Goal: Task Accomplishment & Management: Use online tool/utility

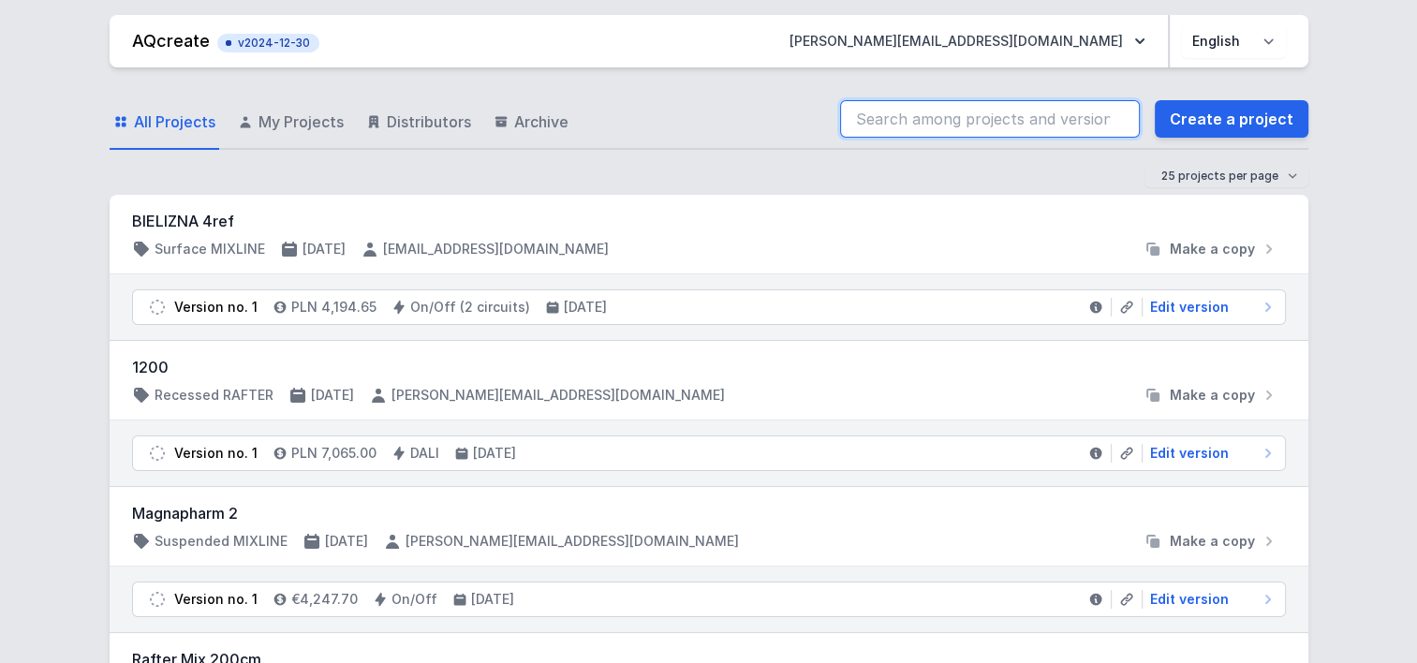
click at [953, 112] on input "search" at bounding box center [990, 118] width 300 height 37
paste input "70028-M930-25973-13"
click at [954, 113] on input "70028-M930-25973-13" at bounding box center [990, 118] width 300 height 37
click at [1042, 119] on input "70028-M930-25973-13" at bounding box center [990, 118] width 300 height 37
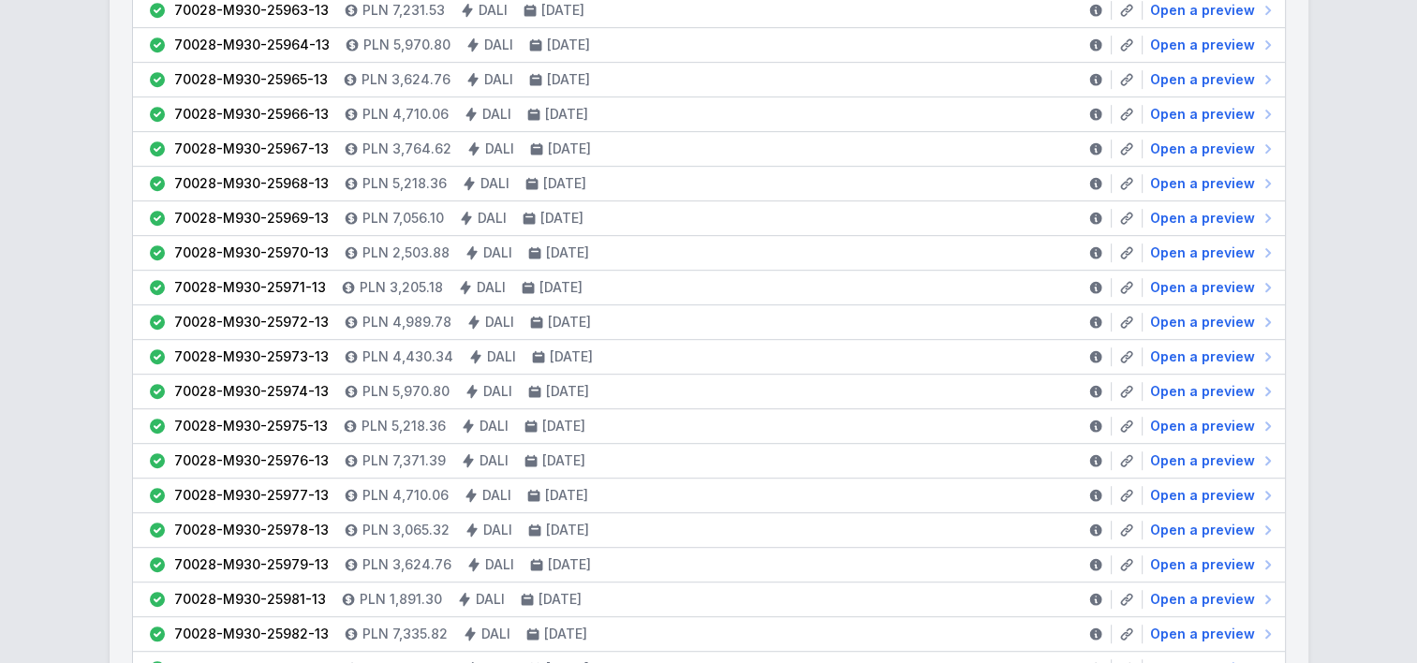
scroll to position [937, 0]
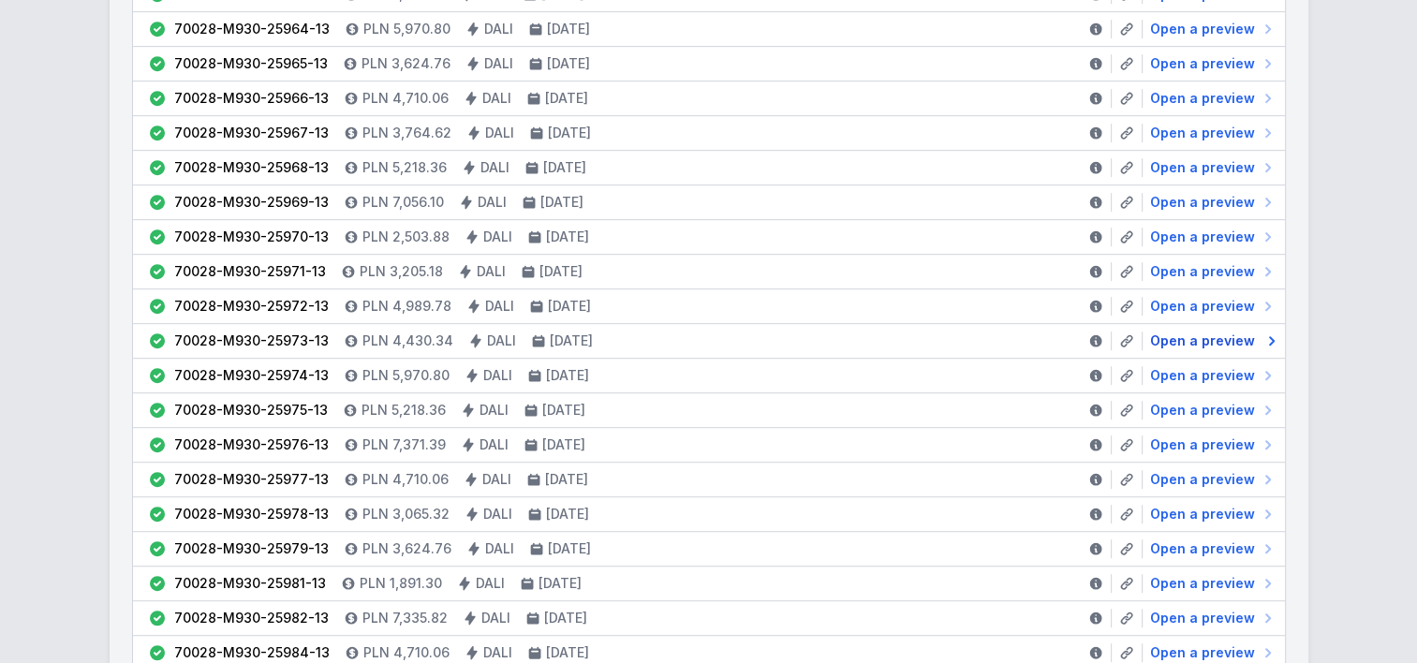
type input "70028-M930-25973-13"
click at [1206, 338] on span "Open a preview" at bounding box center [1202, 341] width 105 height 19
select select "M"
select select "3000"
select select "4"
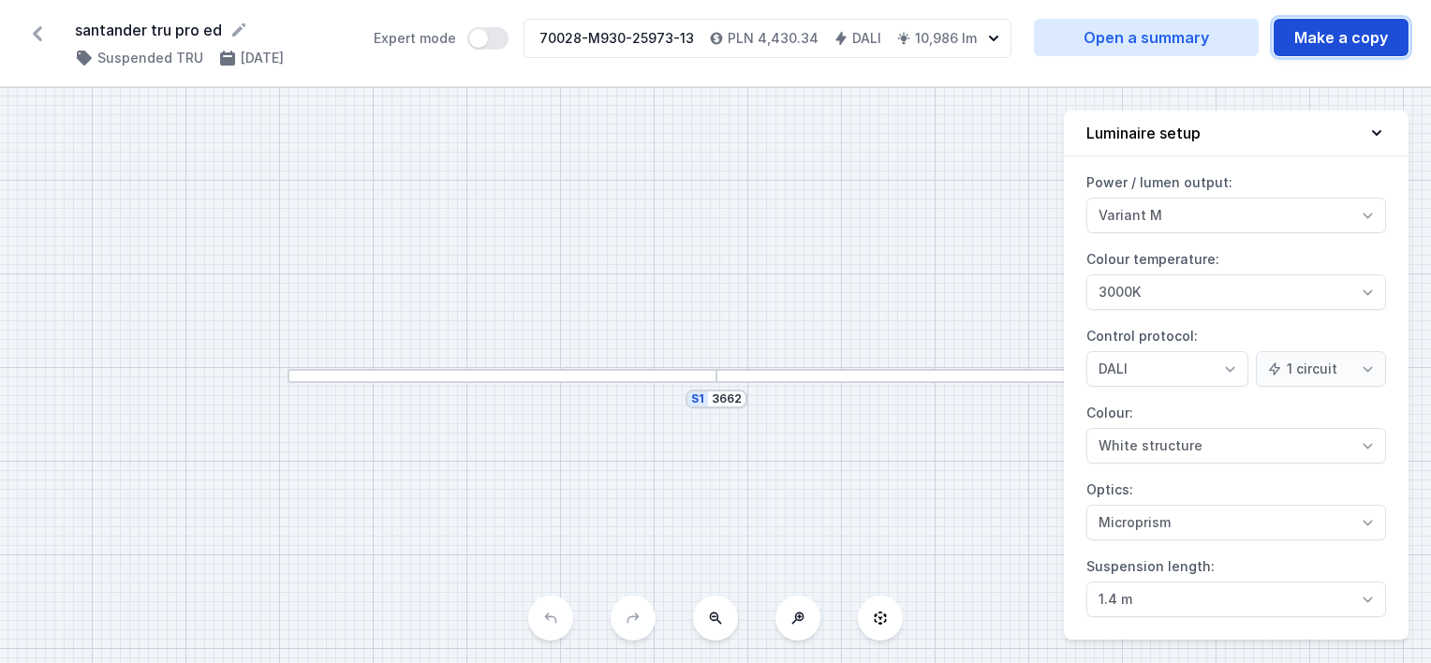
click at [1295, 39] on button "Make a copy" at bounding box center [1341, 37] width 135 height 37
select select "M"
select select "3000"
select select "4"
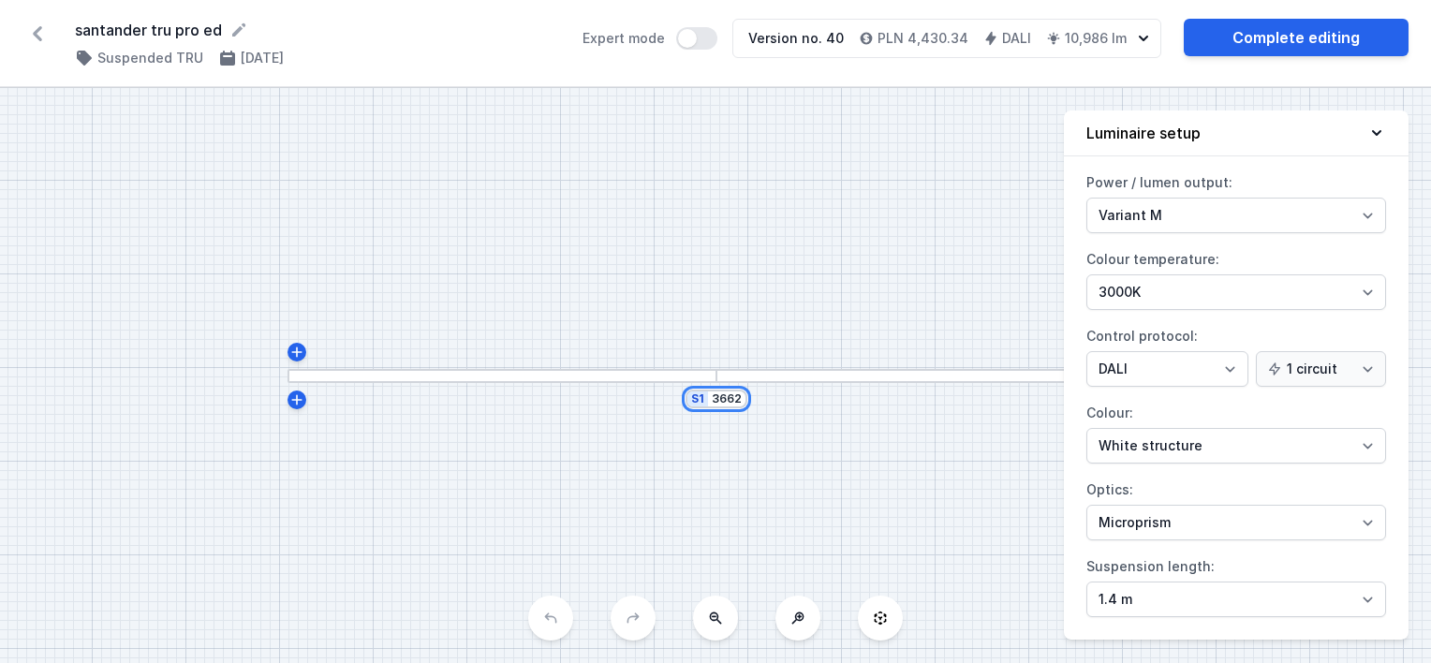
click at [725, 402] on input "3662" at bounding box center [727, 399] width 30 height 15
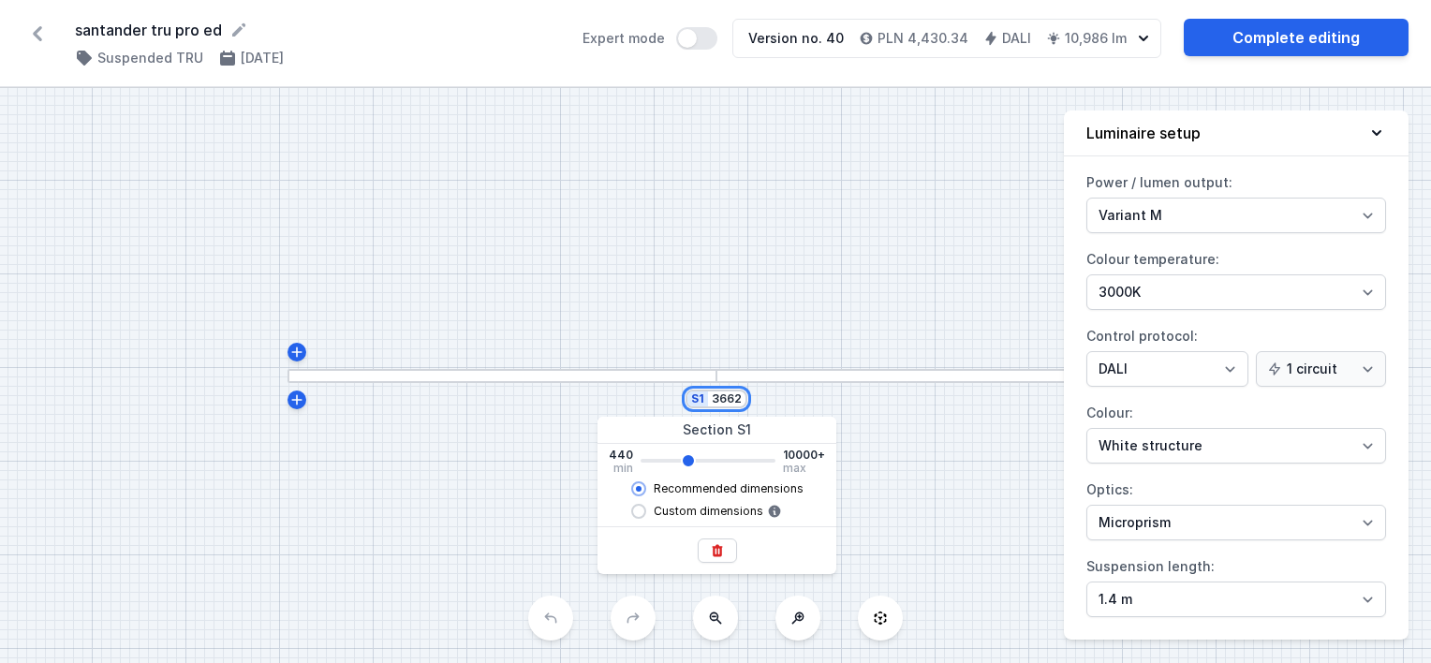
drag, startPoint x: 725, startPoint y: 393, endPoint x: 753, endPoint y: 397, distance: 28.3
click at [753, 397] on div "S1 3662" at bounding box center [715, 375] width 1431 height 575
type input "360"
type input "3660"
type input "3600"
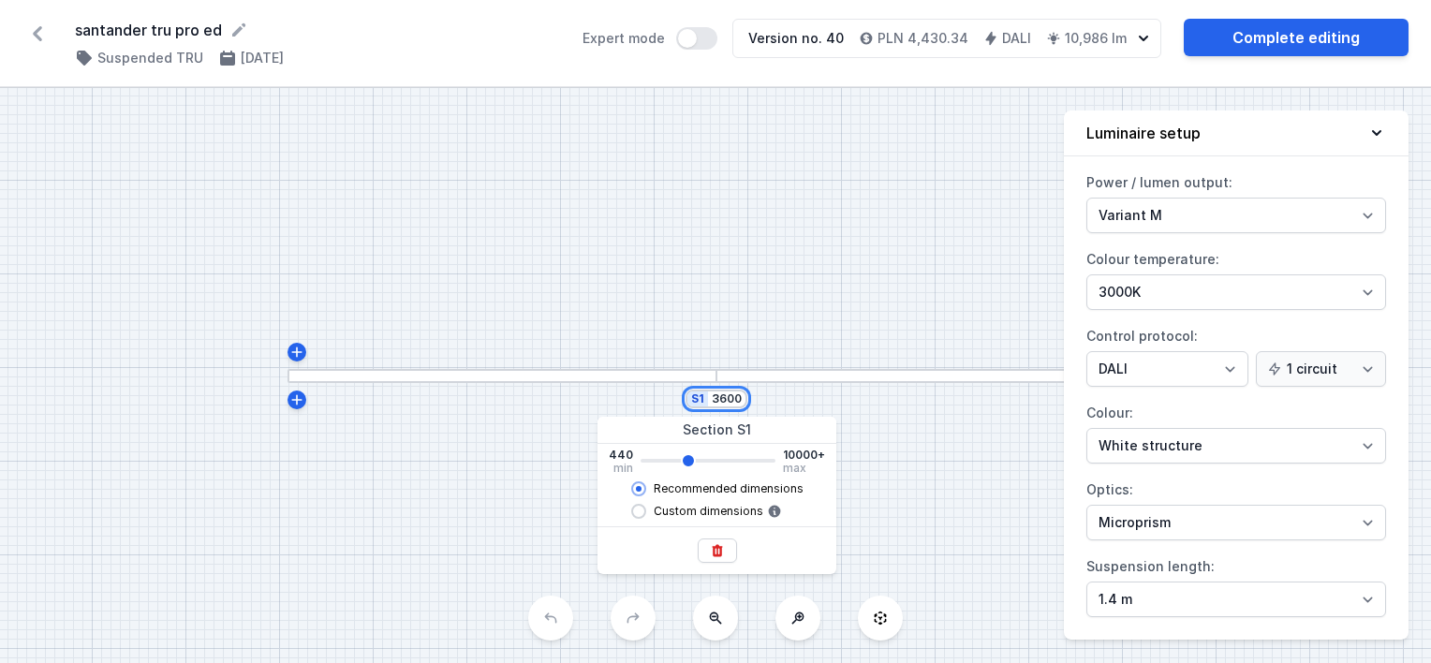
type input "3660"
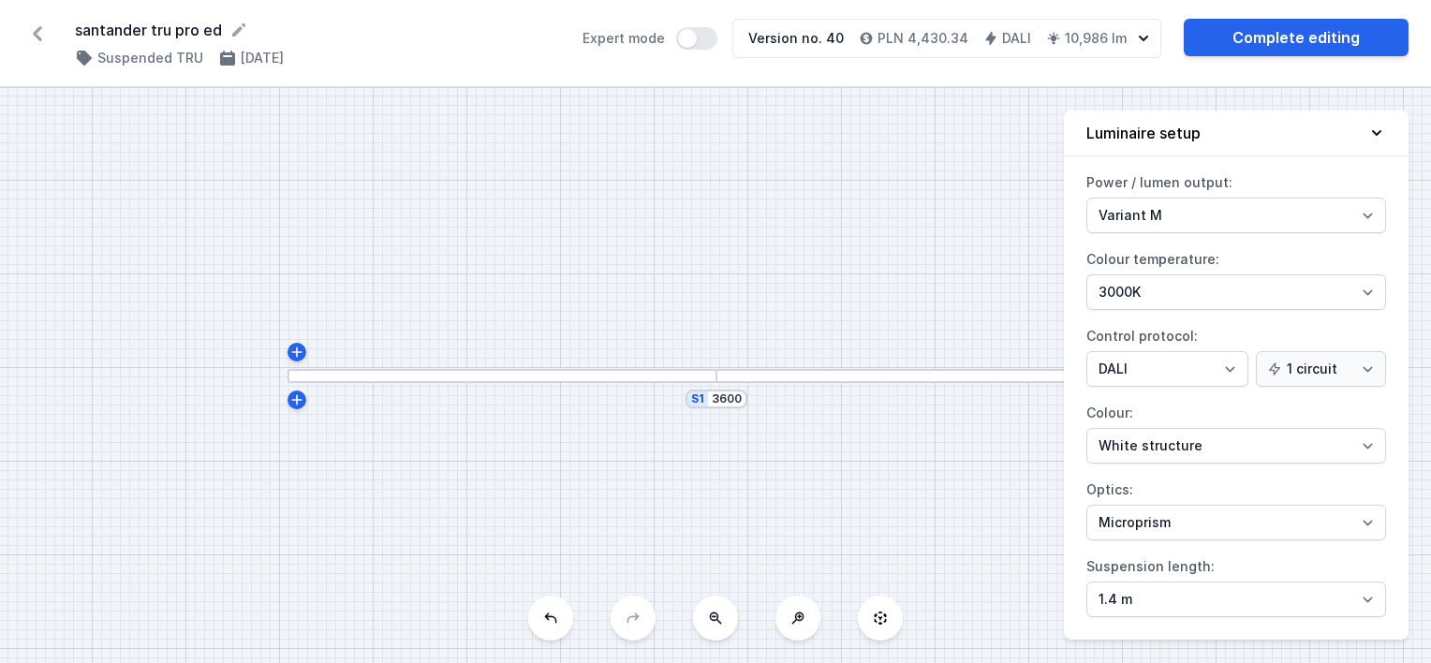
click at [777, 315] on div "S1 3600" at bounding box center [715, 375] width 1431 height 575
click at [817, 427] on div "S1 3600" at bounding box center [715, 375] width 1431 height 575
click at [613, 433] on div "S1 3600" at bounding box center [715, 375] width 1431 height 575
click at [821, 449] on div "S1 3600" at bounding box center [715, 375] width 1431 height 575
click at [719, 401] on input "3600" at bounding box center [726, 400] width 30 height 15
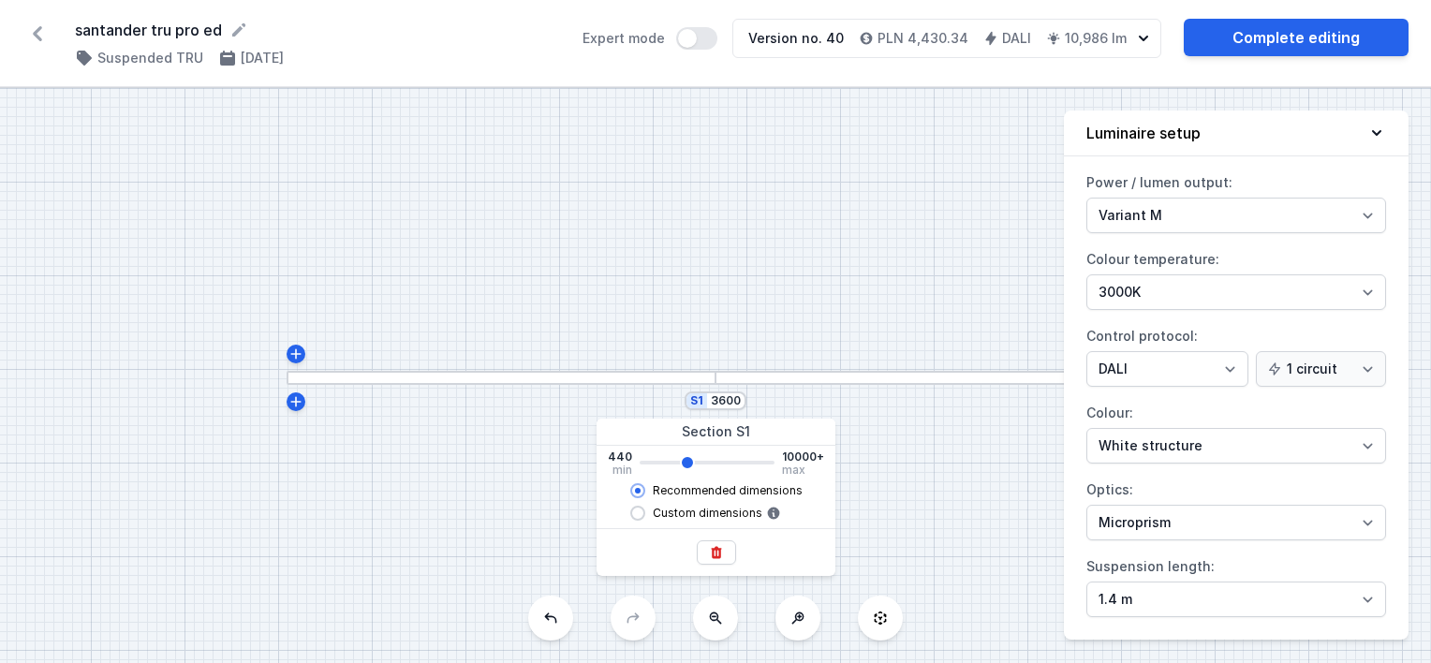
click at [797, 405] on div "S1 3600" at bounding box center [715, 375] width 1431 height 575
drag, startPoint x: 717, startPoint y: 399, endPoint x: 761, endPoint y: 412, distance: 45.9
click at [761, 412] on div "S1 3600" at bounding box center [715, 375] width 1431 height 575
type input "35"
type input "3660"
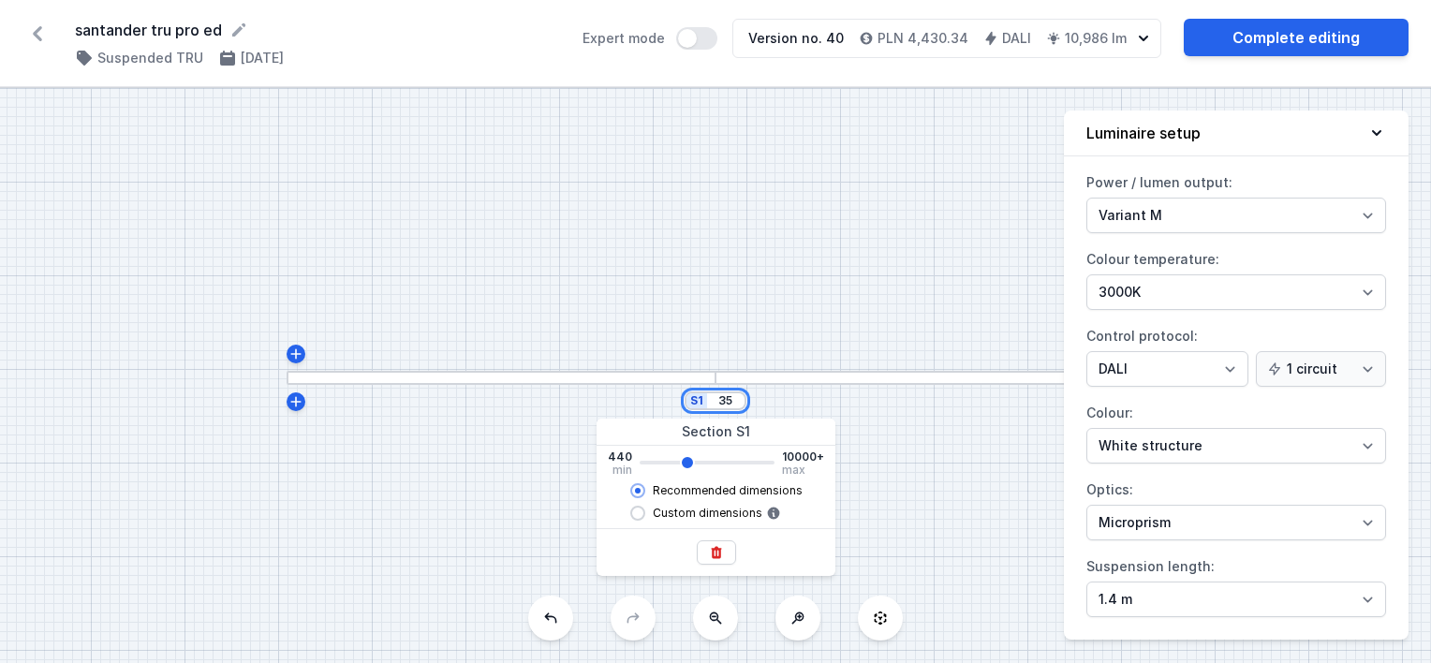
type input "359"
type input "3660"
type input "3590"
type input "3660"
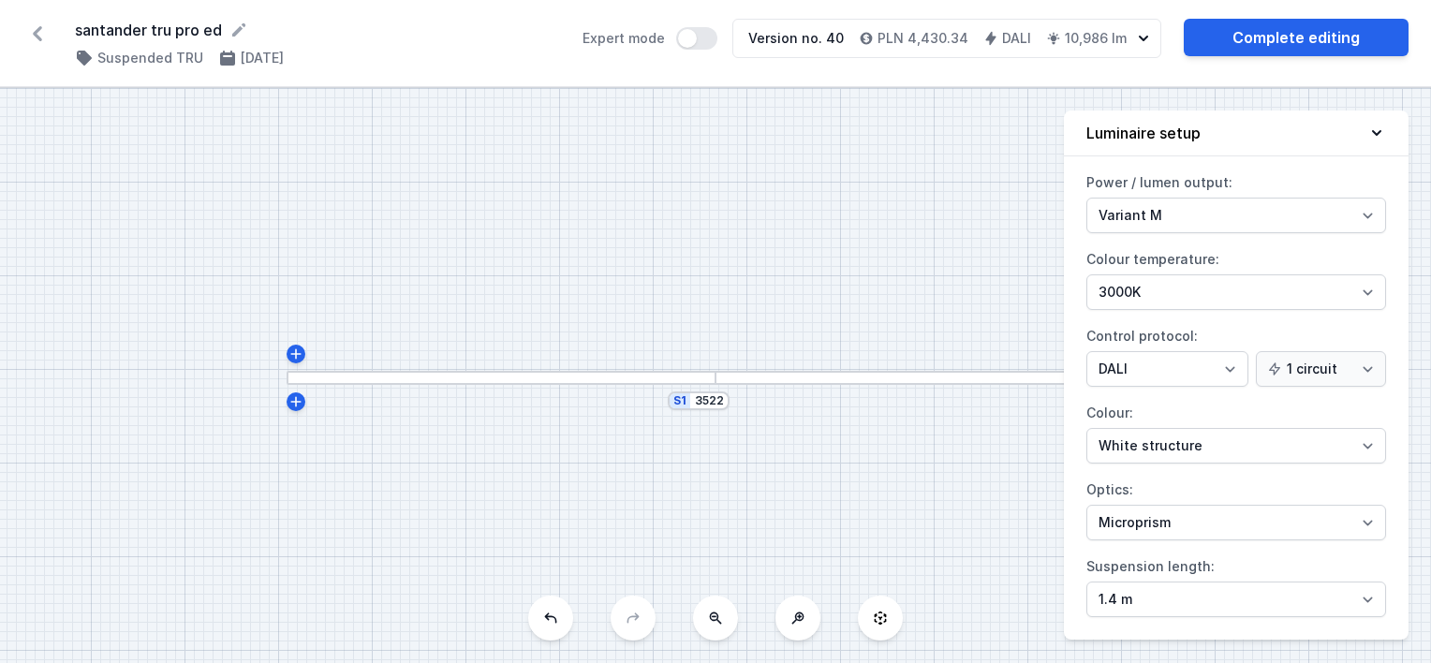
click at [791, 330] on div "S1 3522" at bounding box center [715, 375] width 1431 height 575
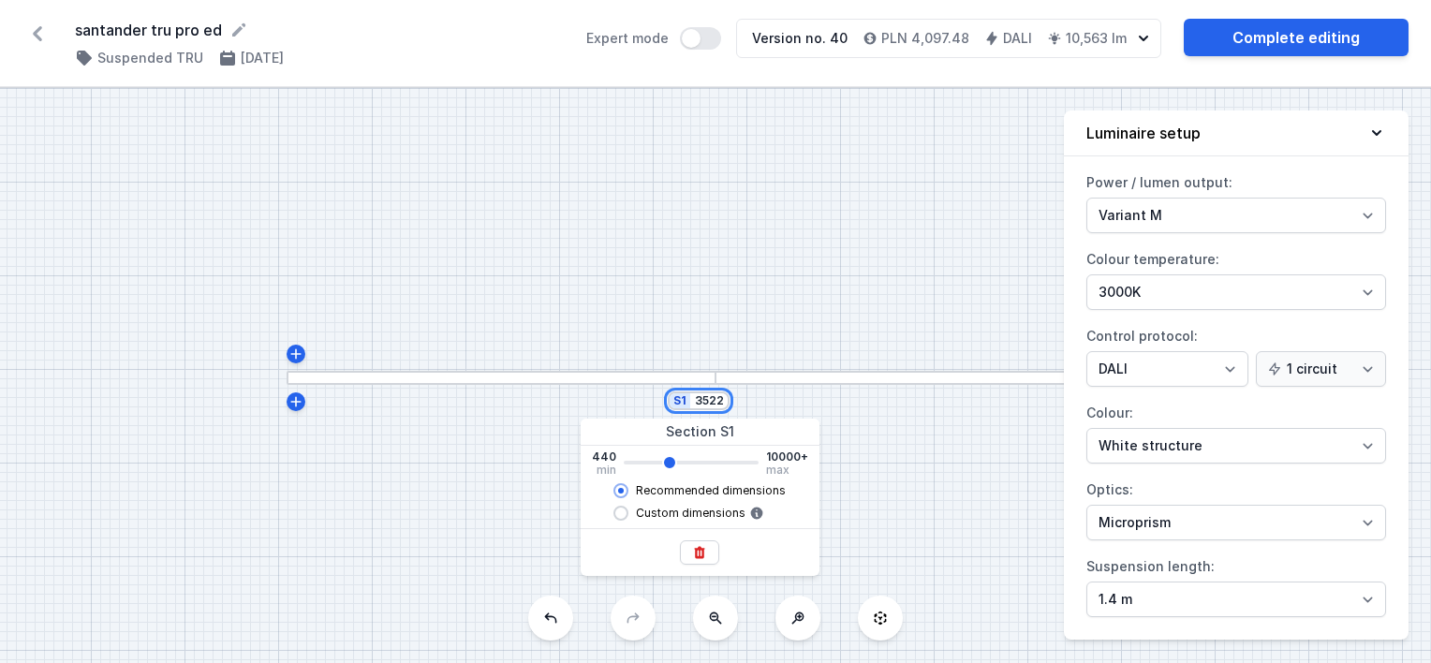
click at [716, 399] on input "3522" at bounding box center [709, 400] width 30 height 15
drag, startPoint x: 702, startPoint y: 396, endPoint x: 746, endPoint y: 405, distance: 44.8
click at [746, 405] on div "S1 3522" at bounding box center [715, 375] width 1431 height 575
type input "36"
type input "3520"
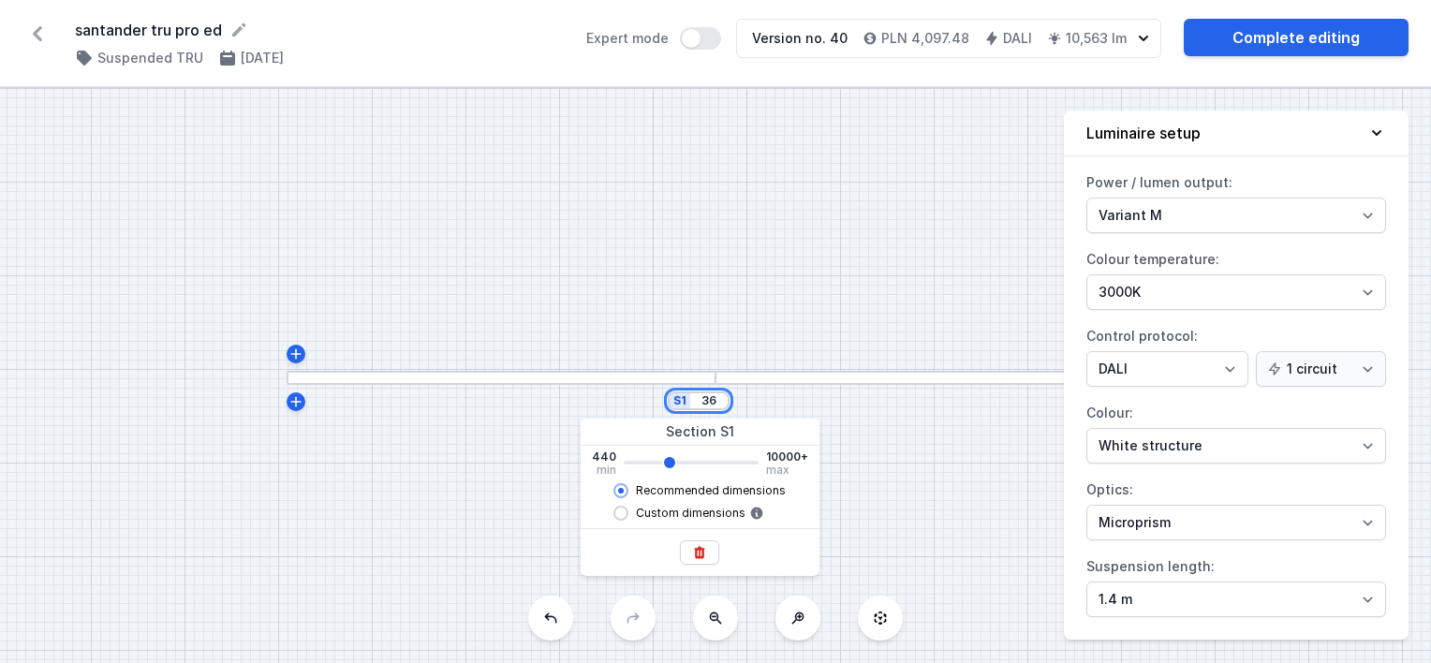
type input "360"
type input "3520"
type input "3600"
type input "3520"
type input "3662"
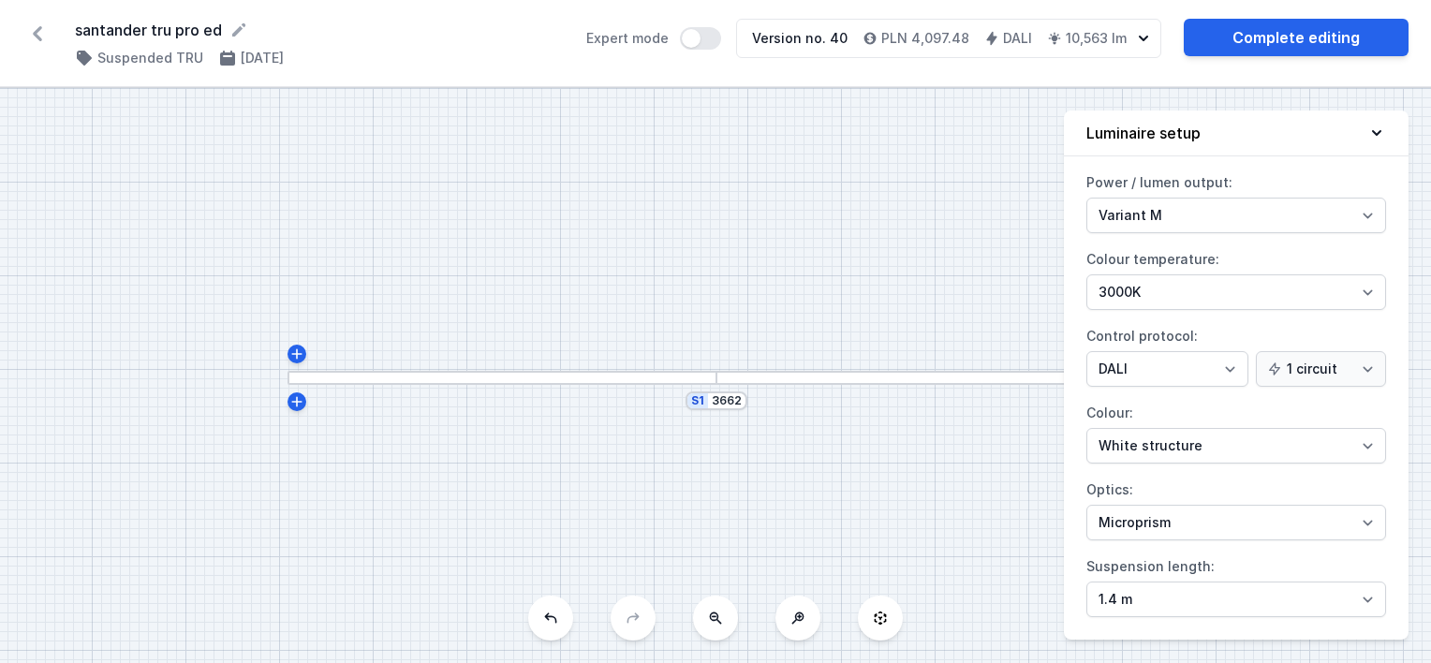
click at [798, 277] on div "S1 3662" at bounding box center [715, 375] width 1431 height 575
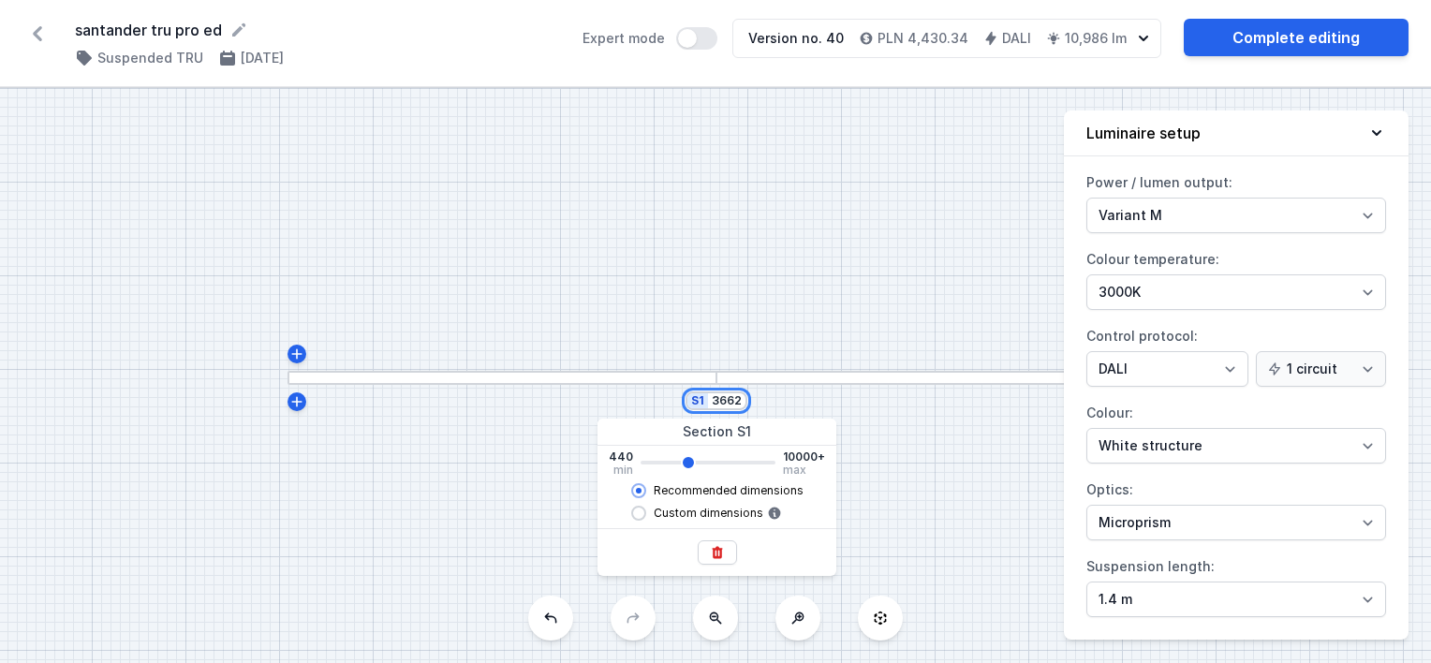
drag, startPoint x: 719, startPoint y: 394, endPoint x: 750, endPoint y: 403, distance: 32.0
click at [750, 403] on div "S1 3662" at bounding box center [715, 375] width 1431 height 575
type input "3660"
type input "35"
type input "3660"
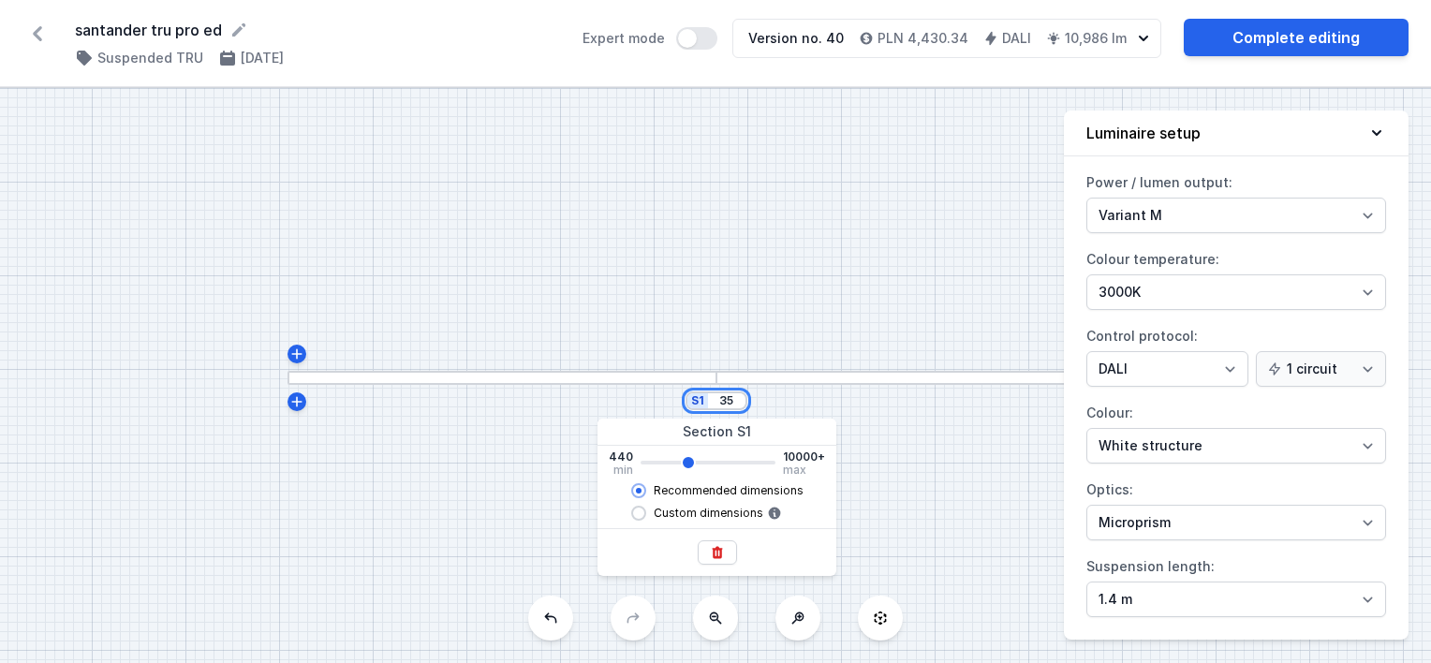
type input "359"
type input "3660"
type input "3590"
type input "3660"
type input "3522"
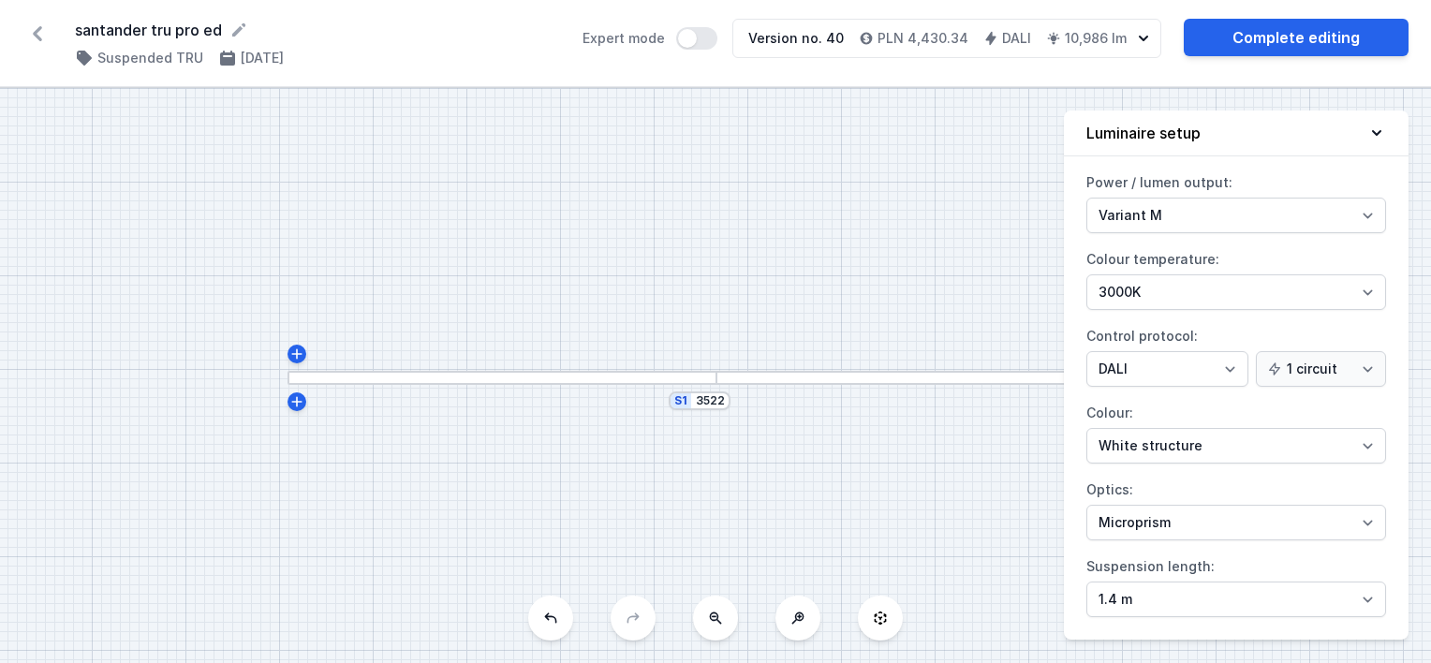
click at [793, 316] on div "S1 3522" at bounding box center [715, 375] width 1431 height 575
click at [850, 282] on div "S1 3522" at bounding box center [715, 375] width 1431 height 575
click at [1265, 37] on link "Complete editing" at bounding box center [1296, 37] width 225 height 37
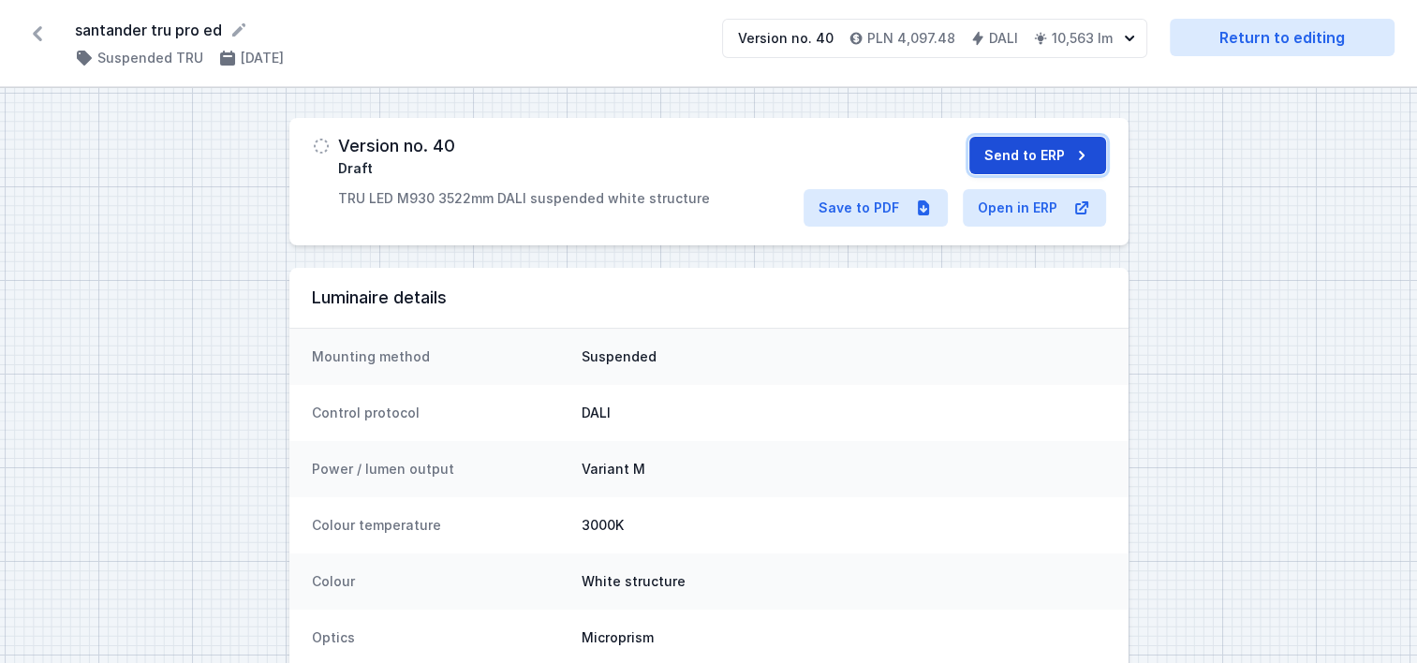
click at [1028, 162] on button "Send to ERP" at bounding box center [1037, 155] width 137 height 37
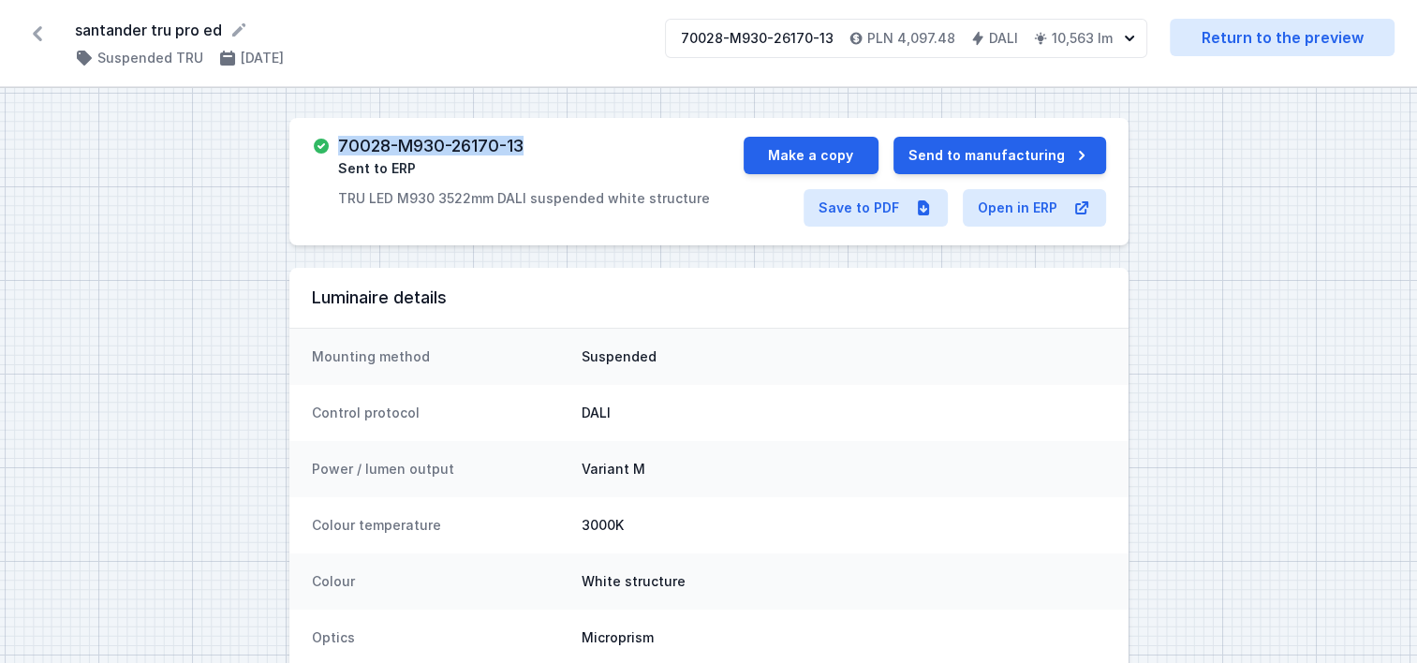
drag, startPoint x: 538, startPoint y: 145, endPoint x: 338, endPoint y: 149, distance: 199.6
click at [338, 149] on div "70028-M930-26170-13 Sent to ERP TRU LED M930 3522mm DALI suspended white struct…" at bounding box center [524, 172] width 372 height 71
copy h3 "70028-M930-26170-13"
click at [837, 154] on button "Make a copy" at bounding box center [811, 155] width 135 height 37
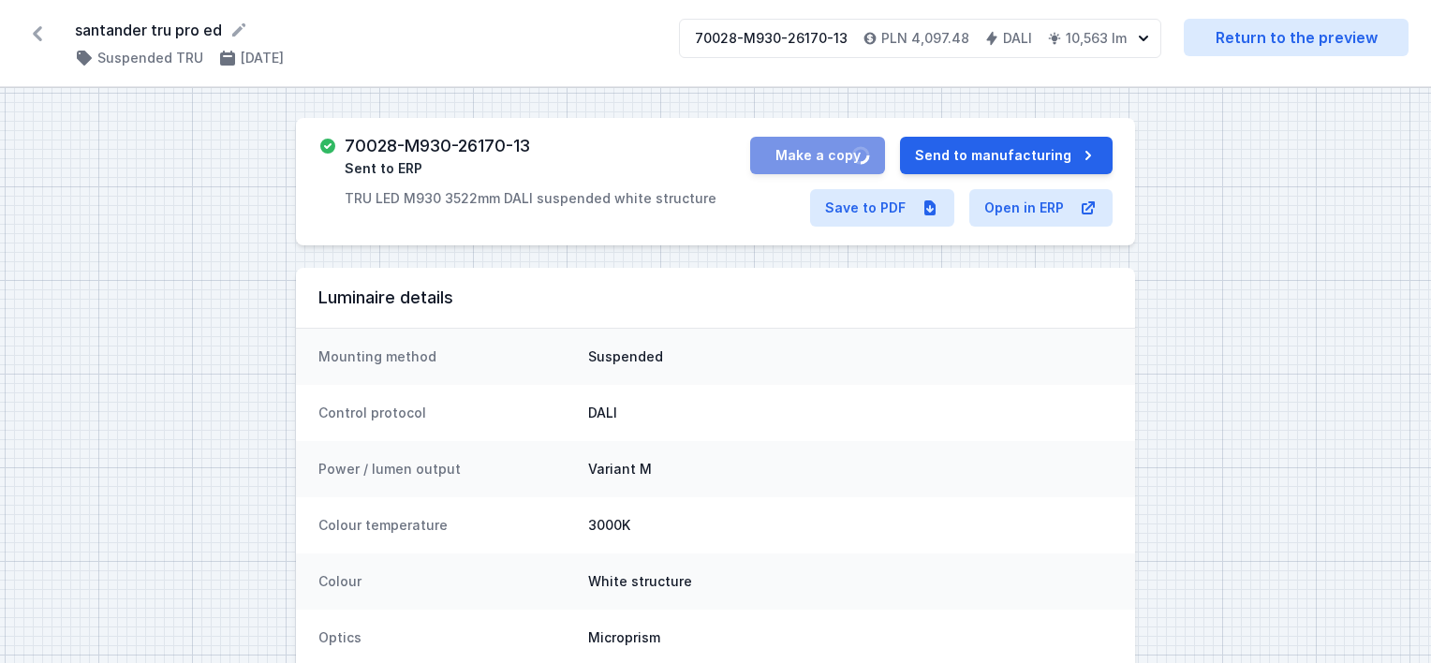
select select "M"
select select "3000"
select select "4"
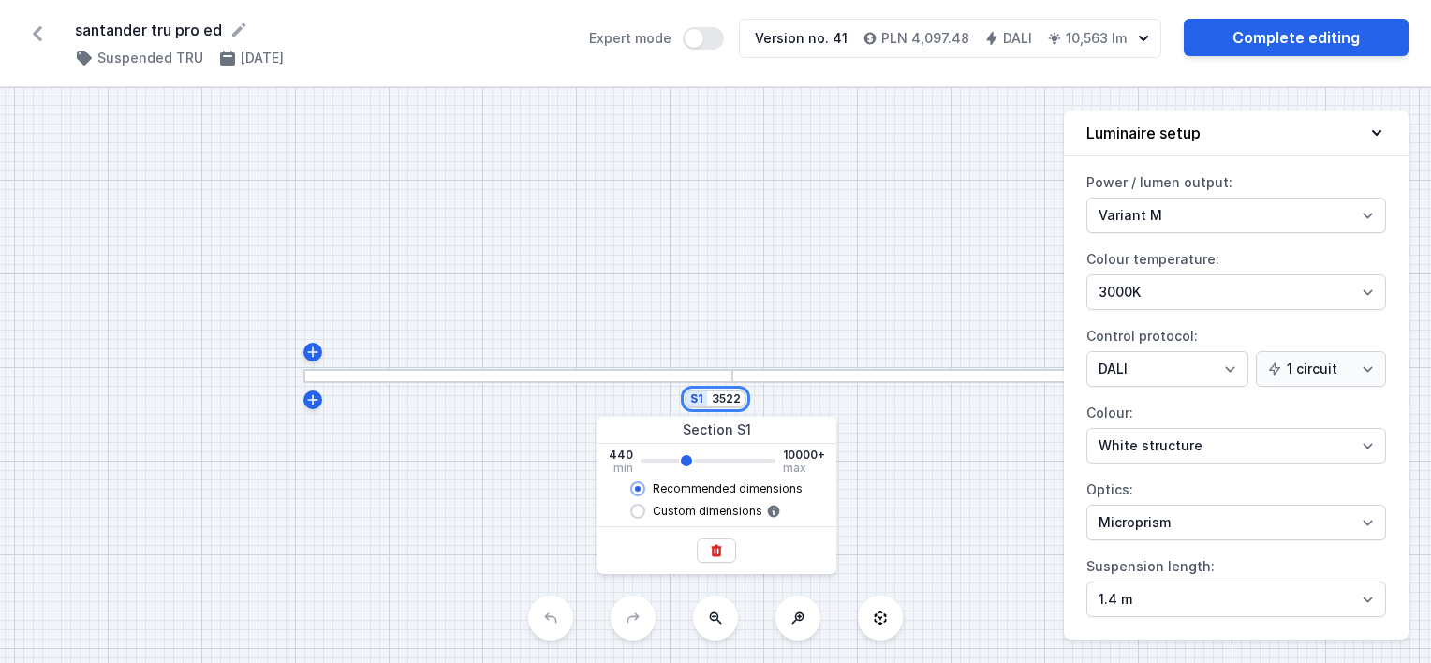
click at [718, 397] on input "3522" at bounding box center [726, 399] width 30 height 15
drag, startPoint x: 716, startPoint y: 397, endPoint x: 764, endPoint y: 392, distance: 49.0
click at [764, 392] on div "S1 3522" at bounding box center [715, 375] width 1431 height 575
type input "3"
type input "3520"
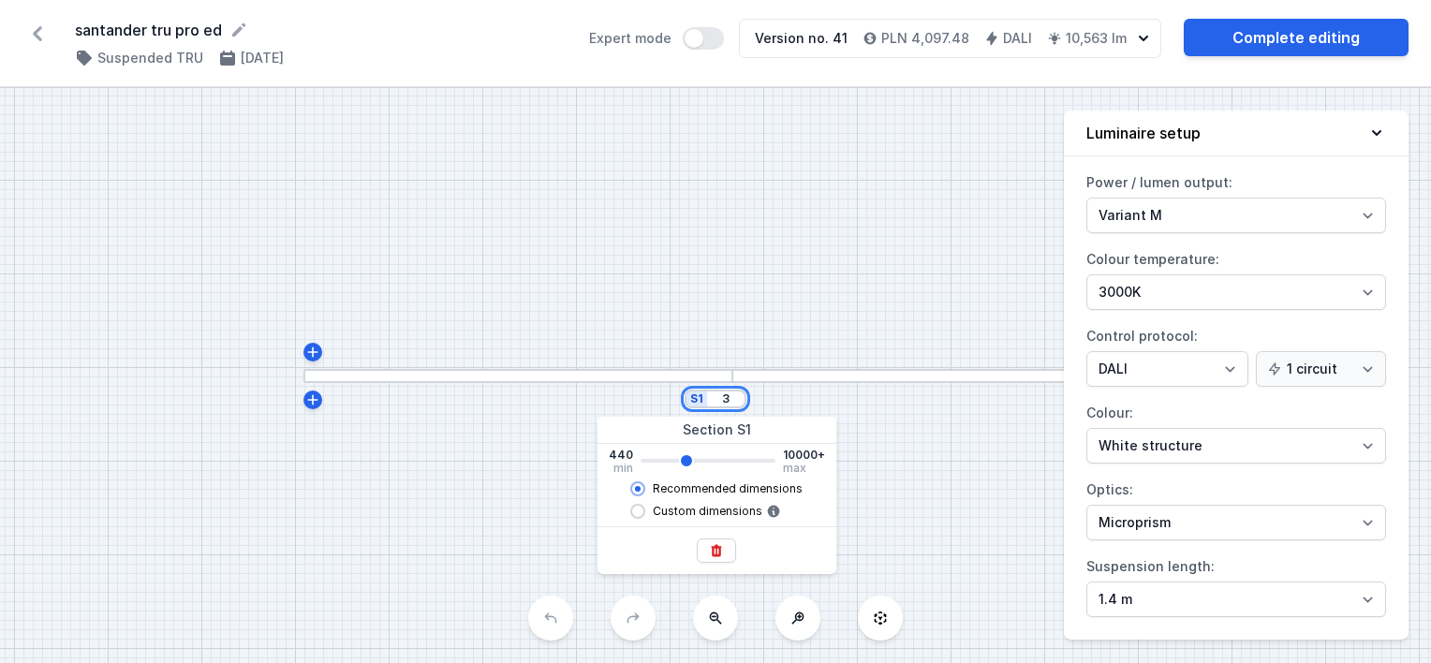
type input "3520"
type input "6"
type input "3520"
type input "69"
type input "3520"
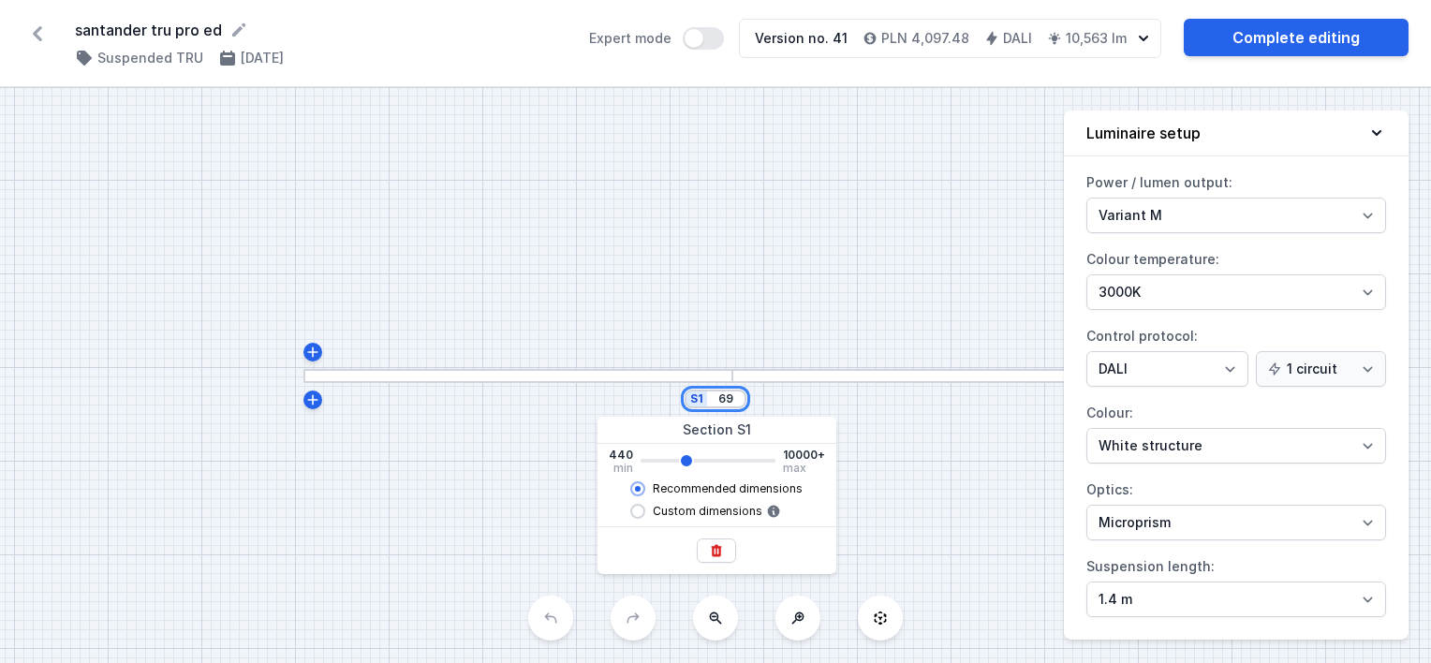
type input "695"
type input "3520"
type input "6950"
type input "3520"
type input "6886"
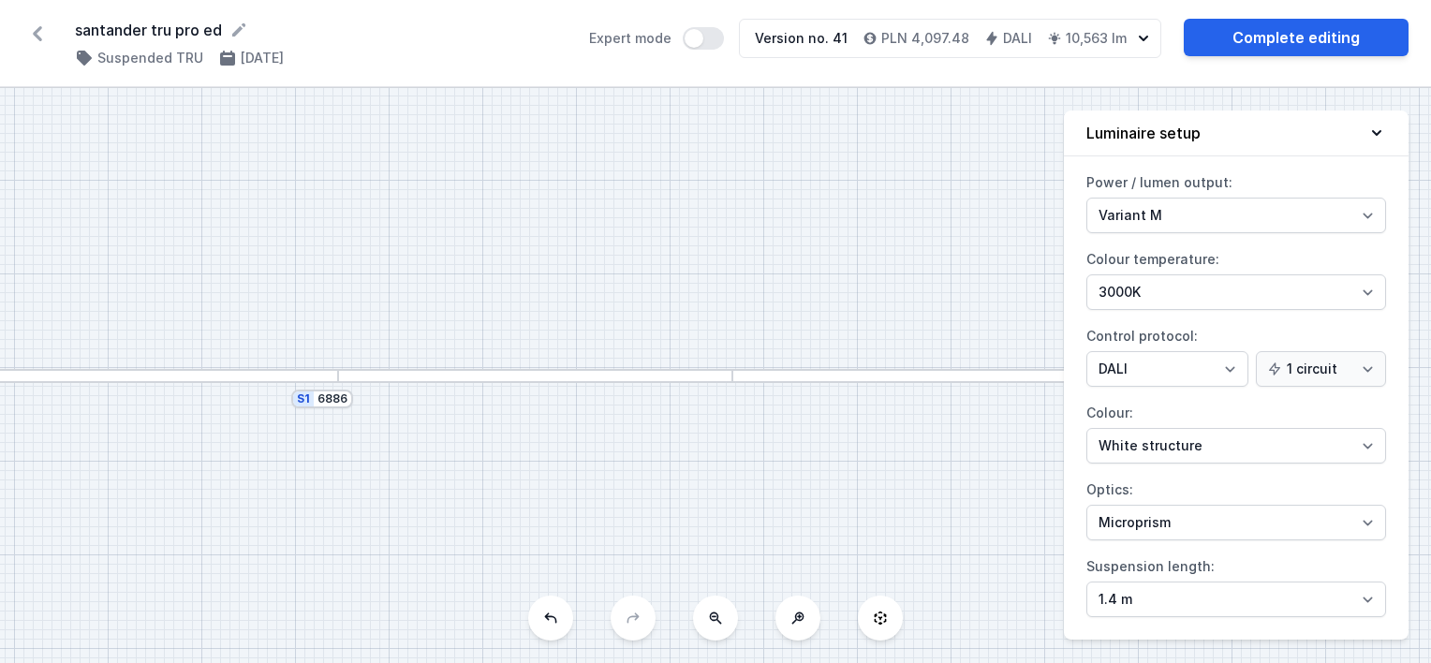
click at [800, 317] on div "S1 6886" at bounding box center [715, 375] width 1431 height 575
drag, startPoint x: 348, startPoint y: 441, endPoint x: 662, endPoint y: 442, distance: 313.8
click at [662, 442] on div "S1 6886" at bounding box center [715, 375] width 1431 height 575
click at [1261, 28] on link "Complete editing" at bounding box center [1296, 37] width 225 height 37
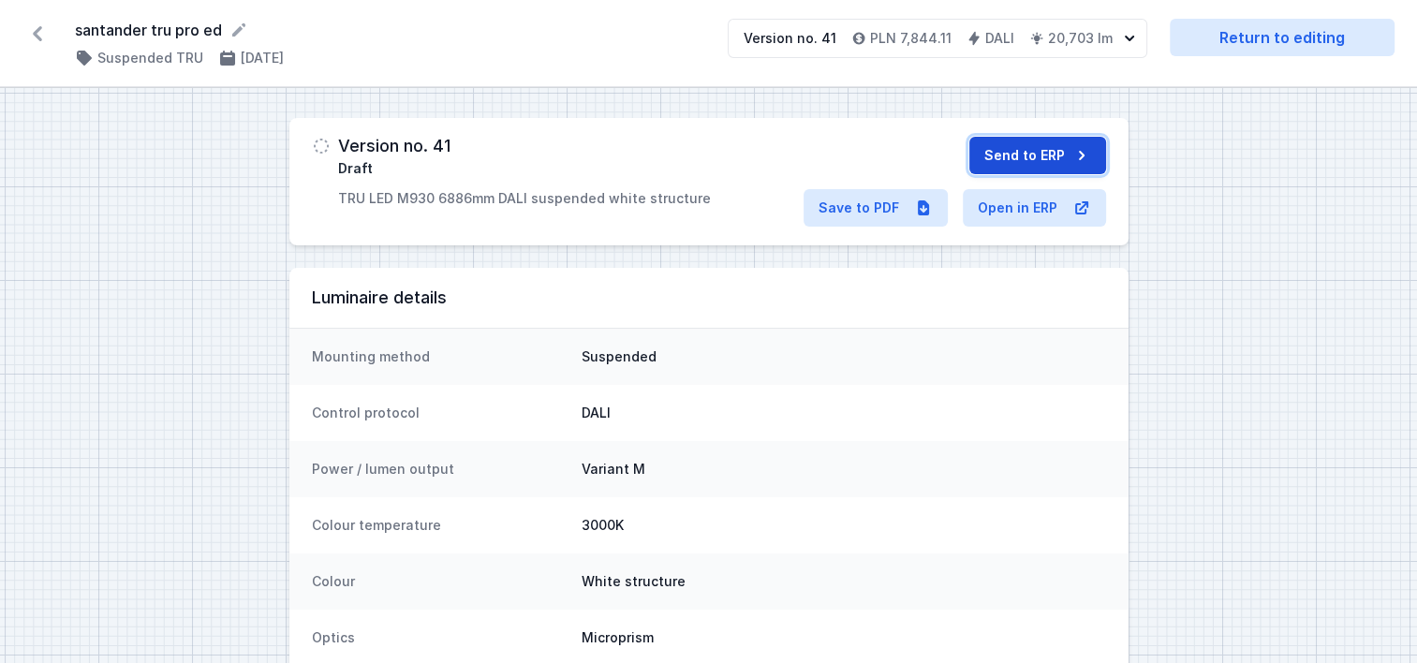
click at [996, 154] on button "Send to ERP" at bounding box center [1037, 155] width 137 height 37
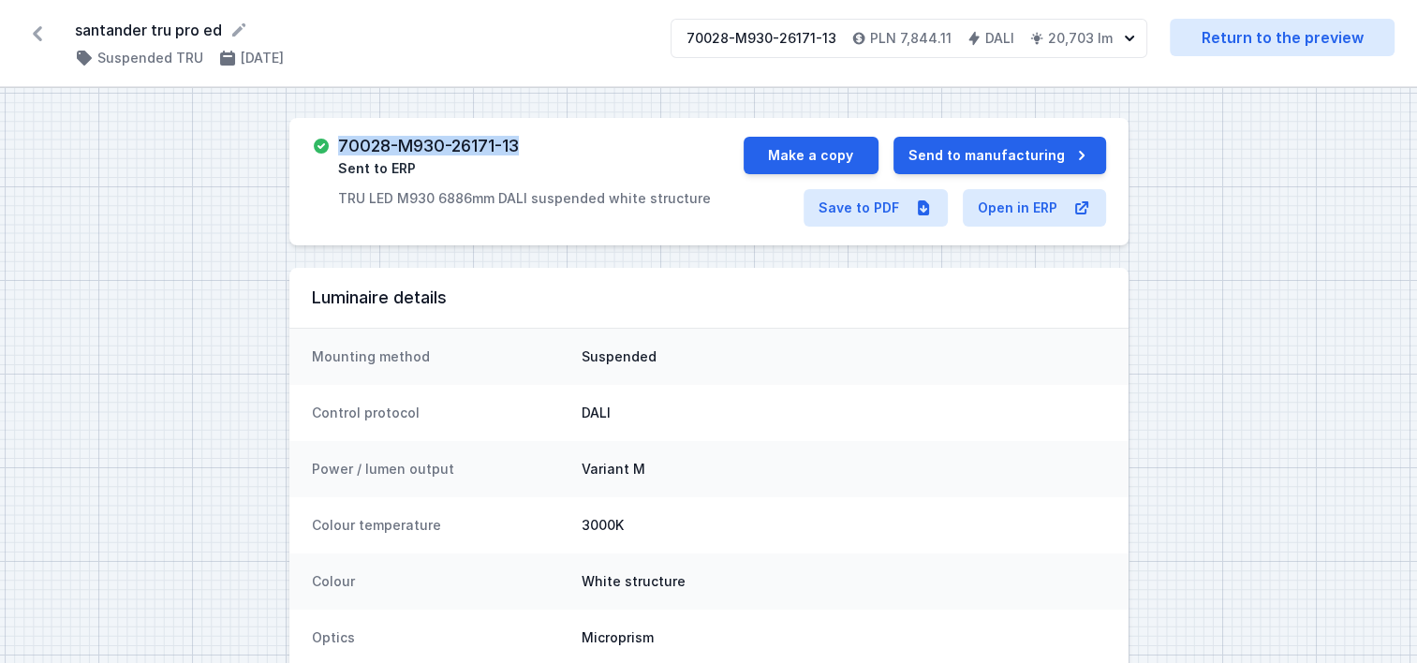
drag, startPoint x: 531, startPoint y: 144, endPoint x: 337, endPoint y: 142, distance: 193.9
click at [338, 142] on div "70028-M930-26171-13 Sent to ERP TRU LED M930 6886mm DALI suspended white struct…" at bounding box center [524, 172] width 373 height 71
copy h3 "70028-M930-26171-13"
